Goal: Complete application form

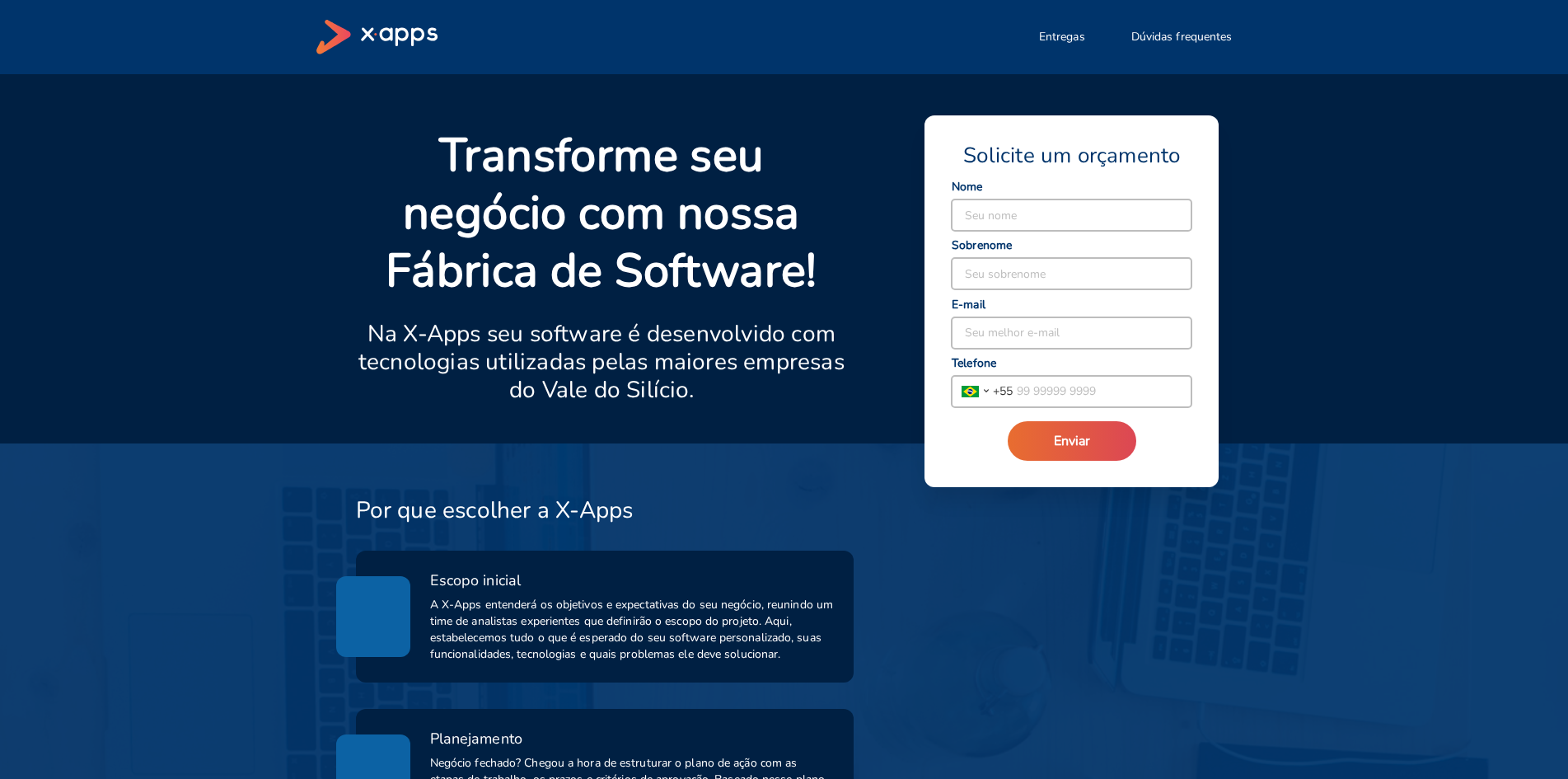
click at [1031, 207] on input at bounding box center [1072, 215] width 240 height 31
type input "PAULO"
type input "[PERSON_NAME]"
type input "[PHONE_NUMBER]"
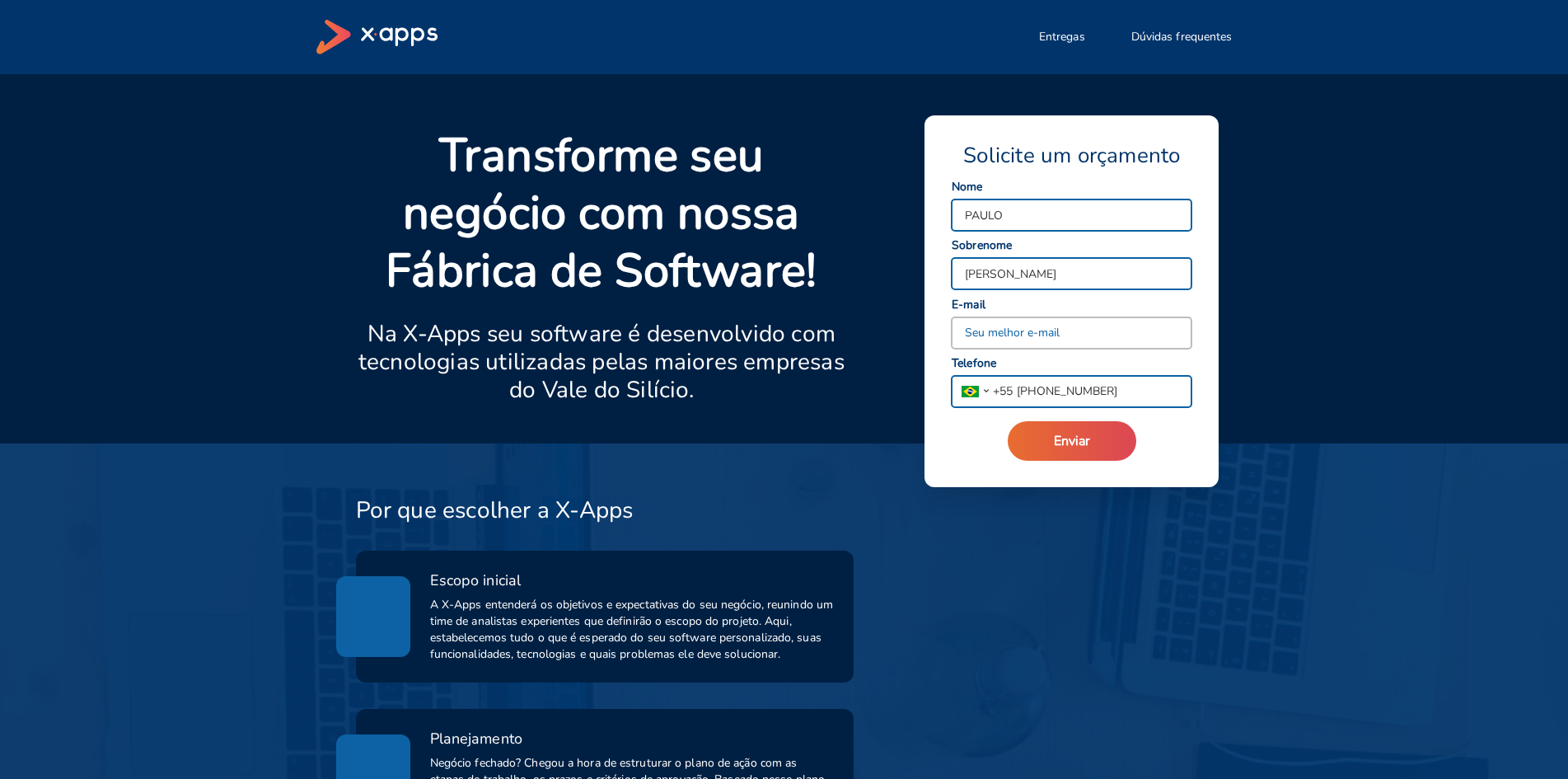
click at [1046, 333] on input at bounding box center [1072, 332] width 240 height 31
click at [1089, 329] on input at bounding box center [1072, 332] width 240 height 31
type input "[EMAIL_ADDRESS][DOMAIN_NAME]"
click at [1086, 447] on span "Enviar" at bounding box center [1071, 441] width 36 height 18
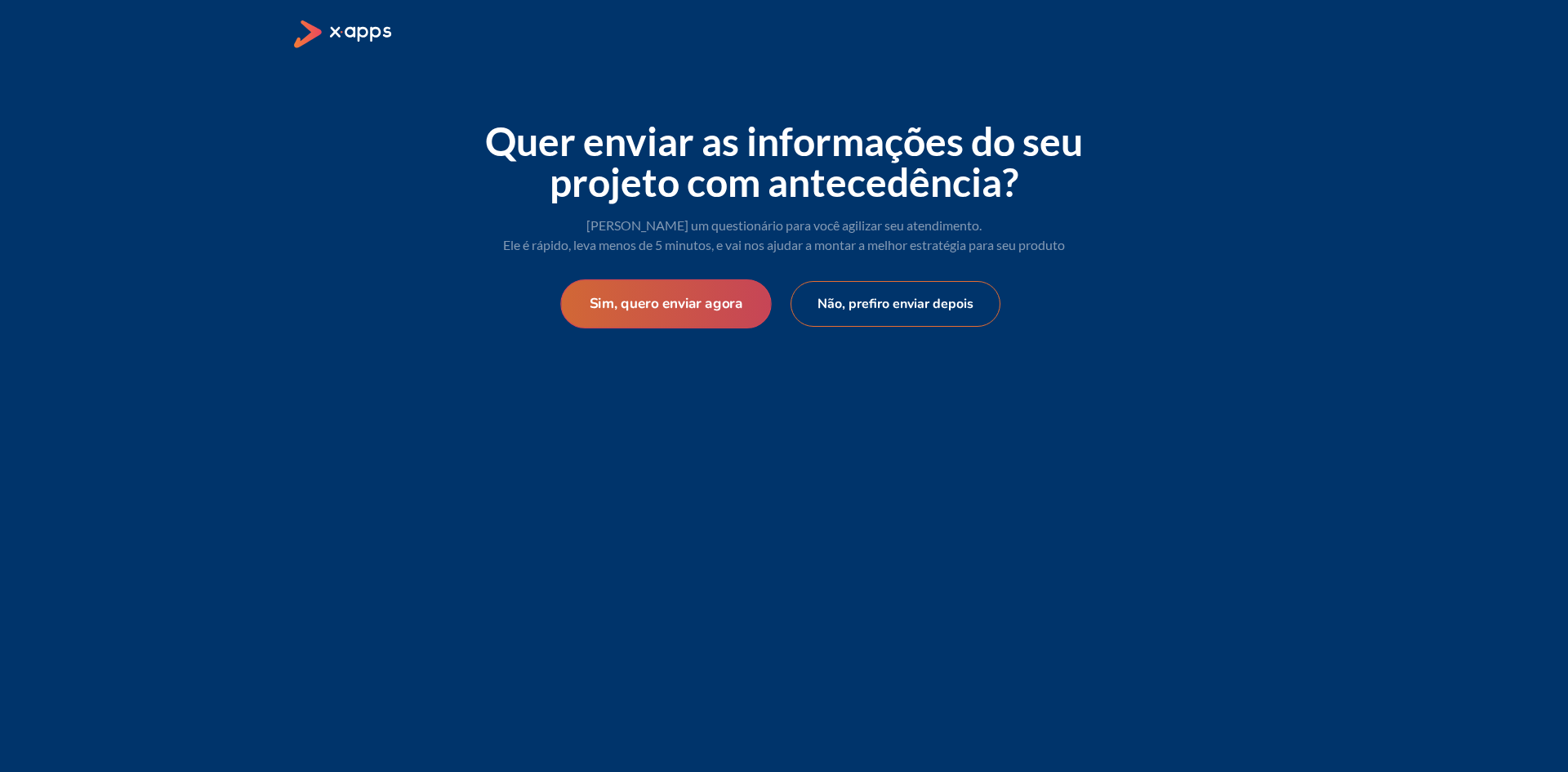
click at [684, 312] on button "Sim, quero enviar agora" at bounding box center [665, 303] width 210 height 49
